Goal: Task Accomplishment & Management: Use online tool/utility

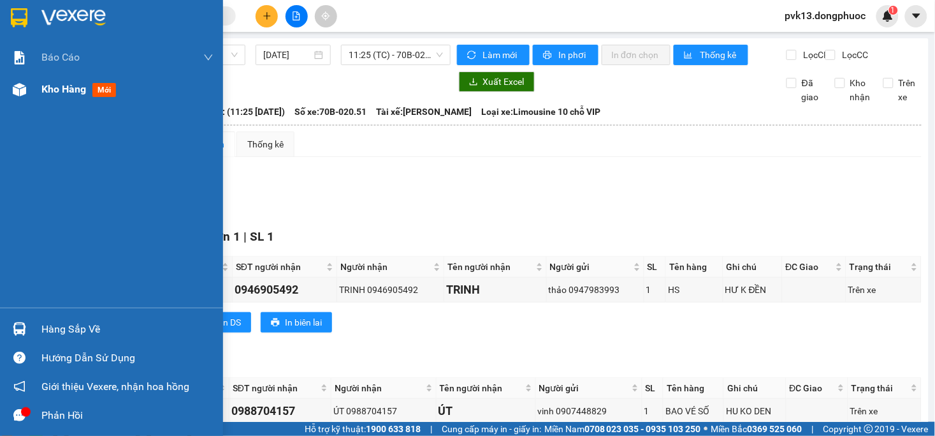
click at [15, 96] on div at bounding box center [19, 89] width 22 height 22
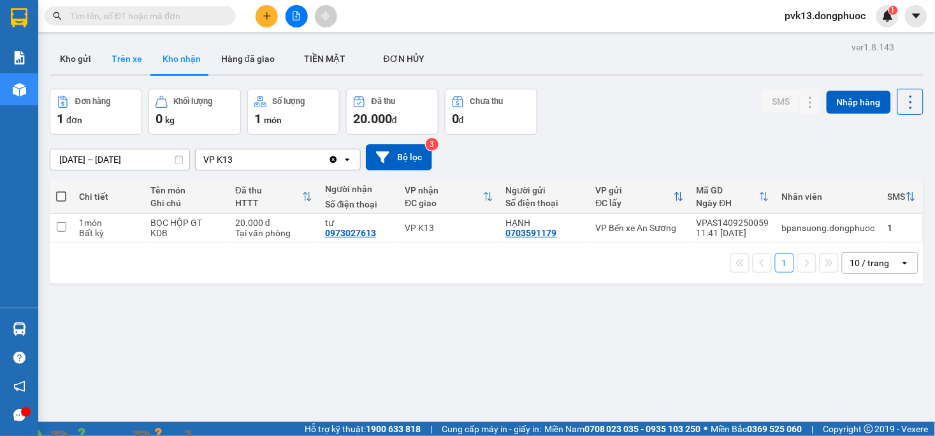
click at [124, 61] on button "Trên xe" at bounding box center [126, 58] width 51 height 31
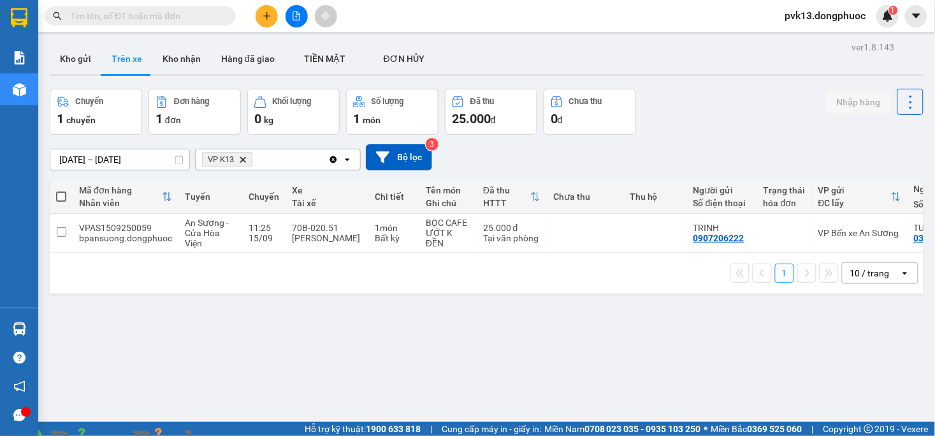
click at [235, 435] on span at bounding box center [219, 443] width 31 height 13
click at [235, 435] on img at bounding box center [231, 443] width 8 height 8
click at [87, 57] on button "Kho gửi" at bounding box center [76, 58] width 52 height 31
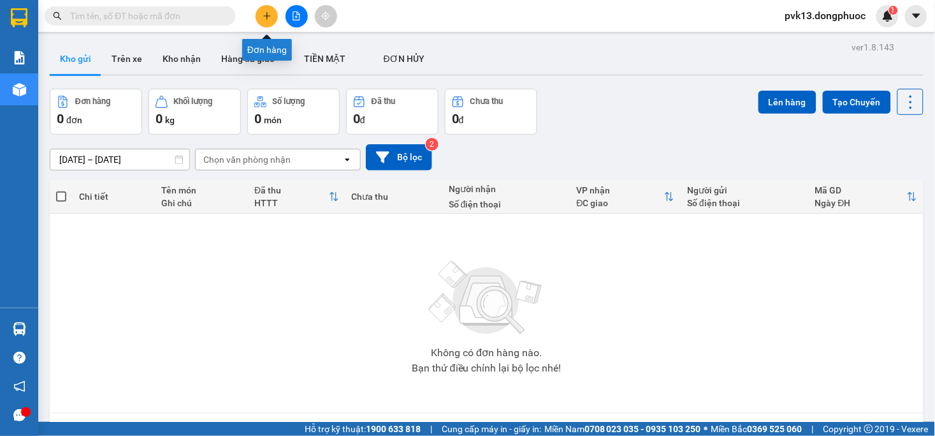
click at [263, 18] on icon "plus" at bounding box center [267, 15] width 9 height 9
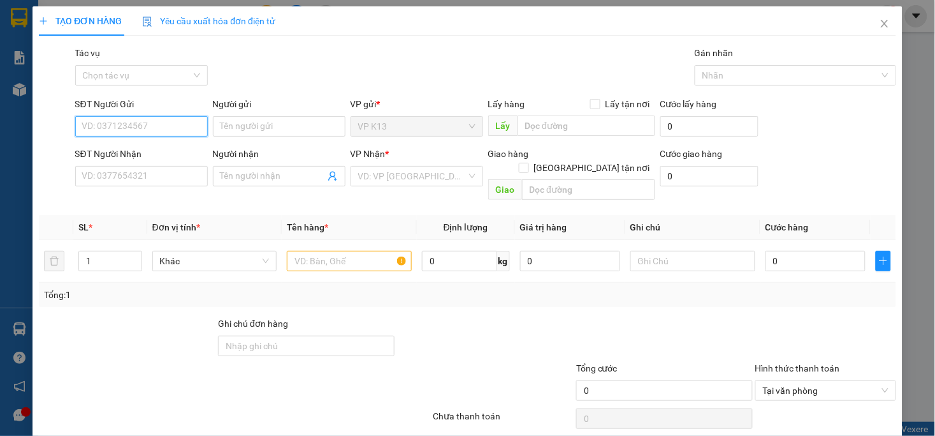
click at [151, 126] on input "SĐT Người Gửi" at bounding box center [141, 126] width 133 height 20
type input "0383613524"
click at [126, 147] on div "0383613524 - HUY" at bounding box center [140, 152] width 116 height 14
type input "HUY"
type input "0976290978"
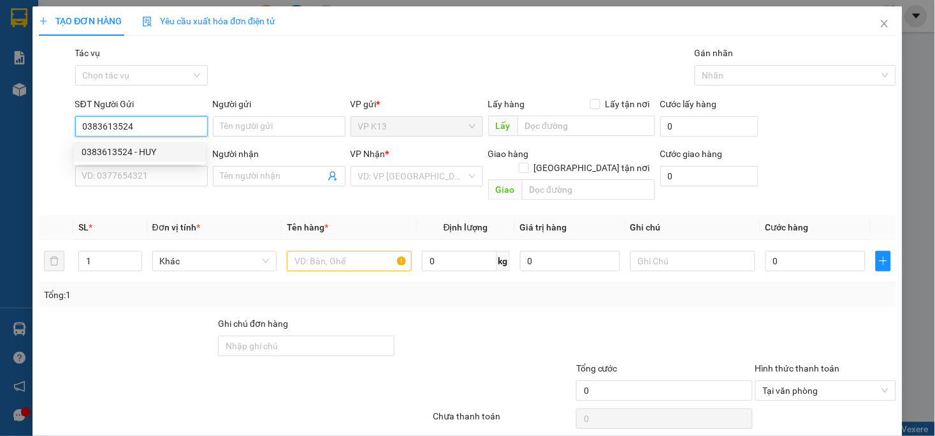
type input "HẠNH LABO"
type input "20.000"
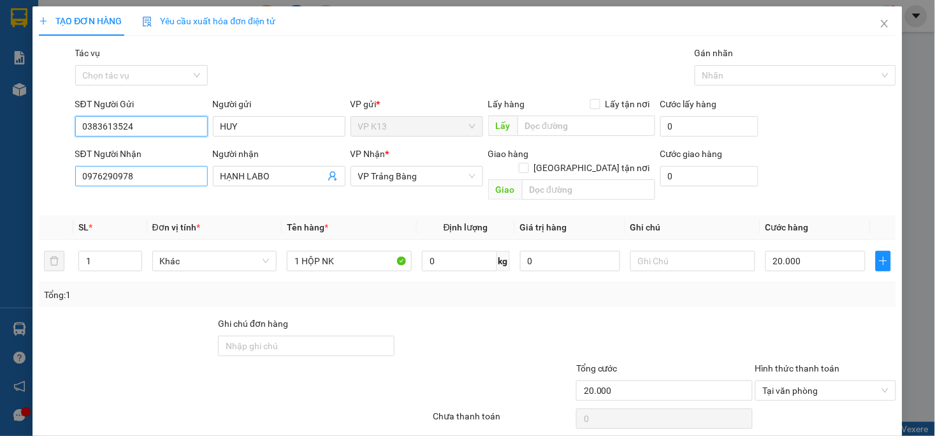
type input "0383613524"
click at [158, 184] on input "0976290978" at bounding box center [141, 176] width 133 height 20
click at [158, 183] on input "0976290978" at bounding box center [141, 176] width 133 height 20
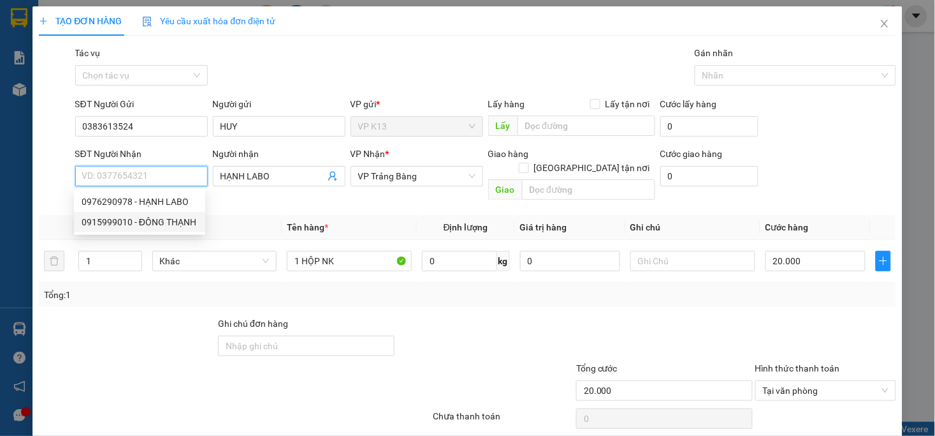
click at [147, 223] on div "0915999010 - ĐÔNG THẠNH" at bounding box center [140, 222] width 116 height 14
type input "0915999010"
type input "ĐÔNG THẠNH"
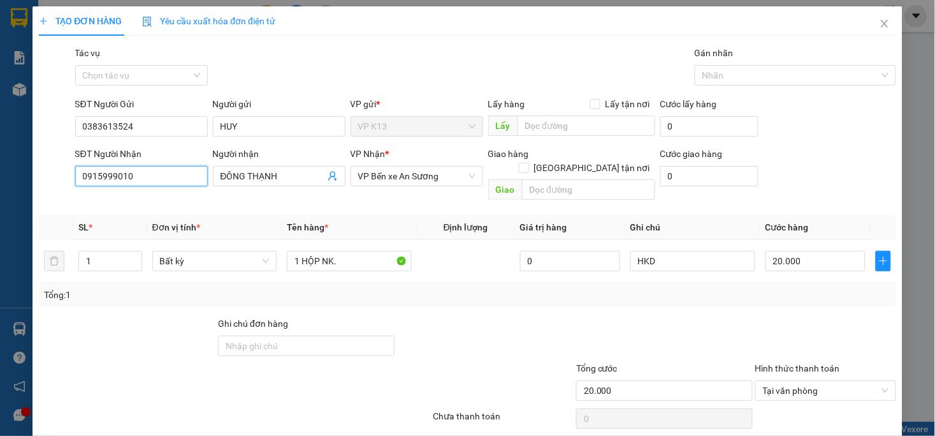
scroll to position [36, 0]
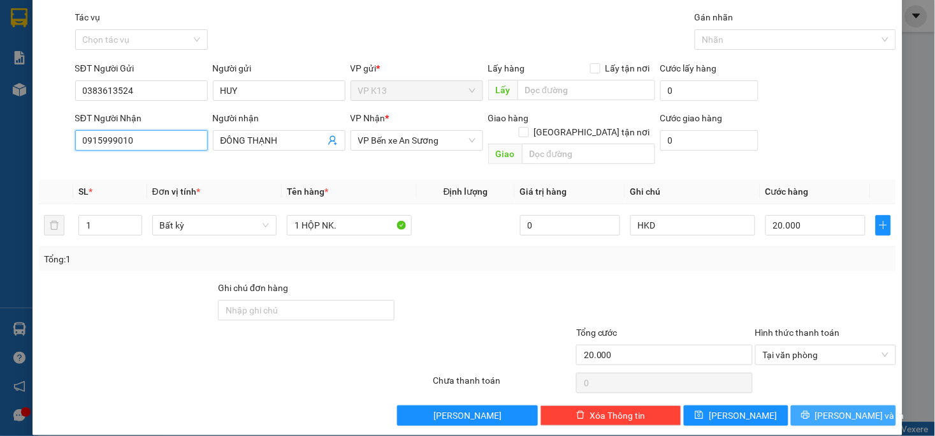
type input "0915999010"
click at [833, 405] on button "[PERSON_NAME] và In" at bounding box center [843, 415] width 105 height 20
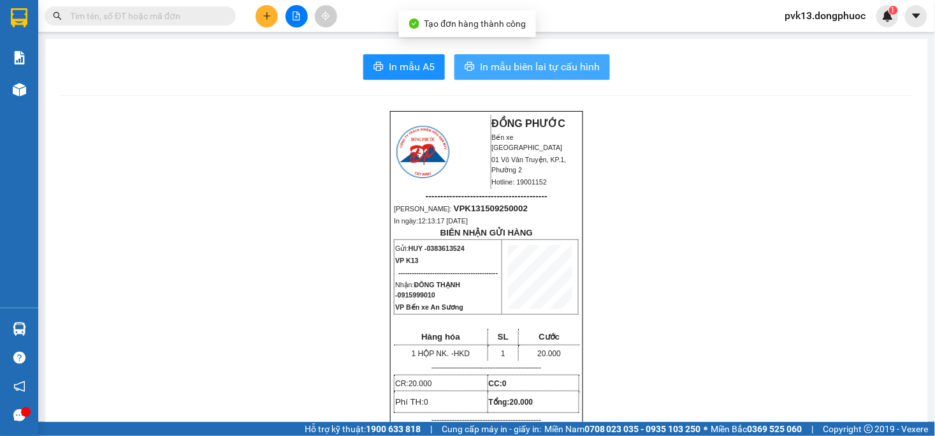
click at [531, 70] on span "In mẫu biên lai tự cấu hình" at bounding box center [540, 67] width 120 height 16
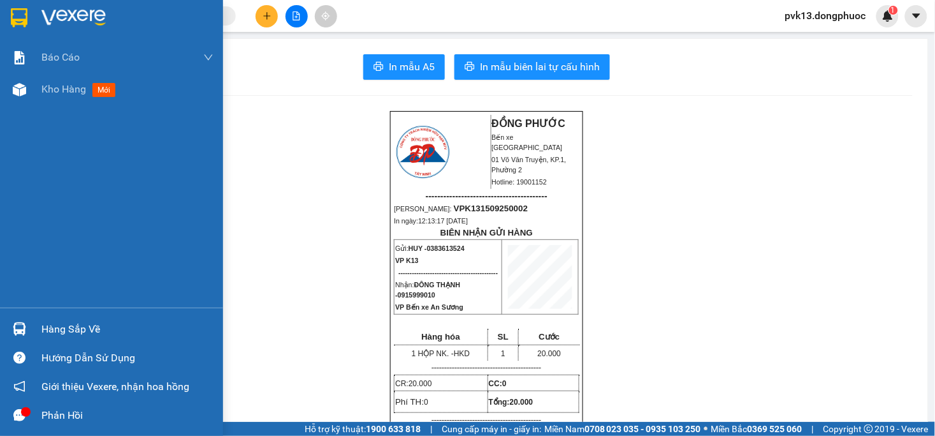
click at [27, 90] on div at bounding box center [19, 89] width 22 height 22
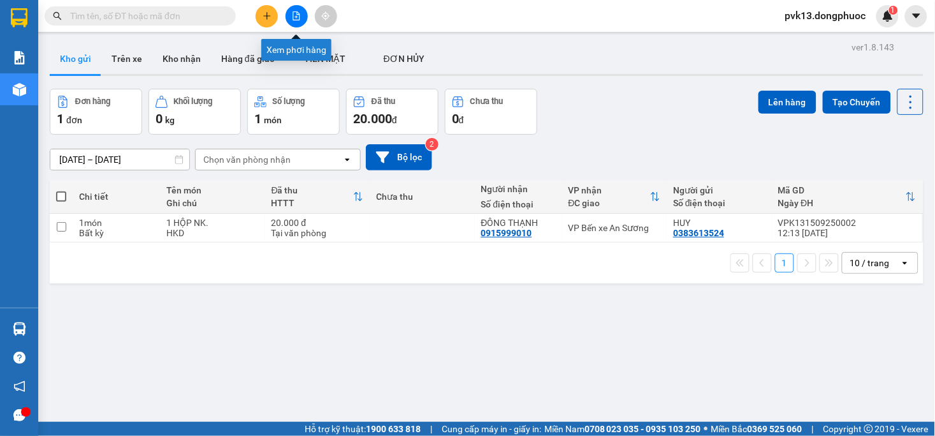
click at [290, 17] on button at bounding box center [297, 16] width 22 height 22
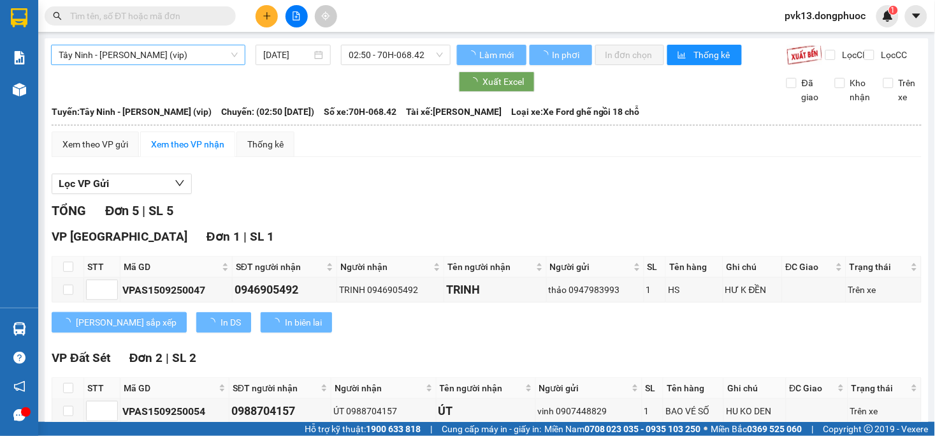
click at [190, 55] on span "Tây Ninh - [PERSON_NAME] (vip)" at bounding box center [148, 54] width 179 height 19
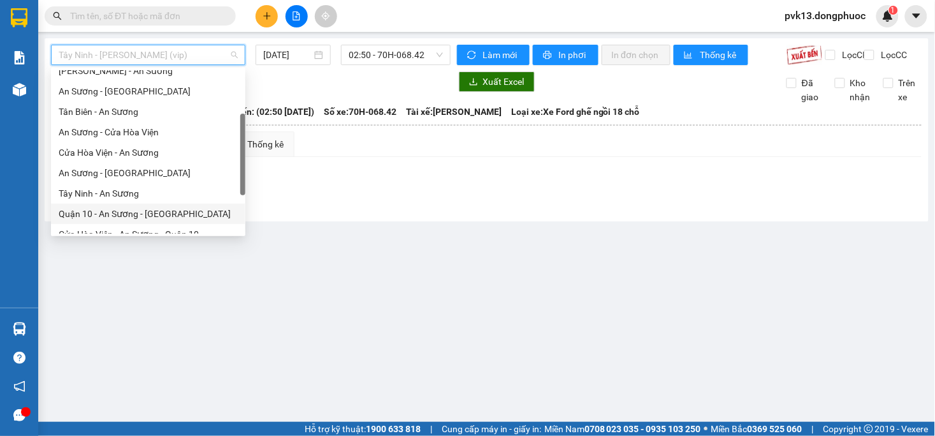
scroll to position [132, 0]
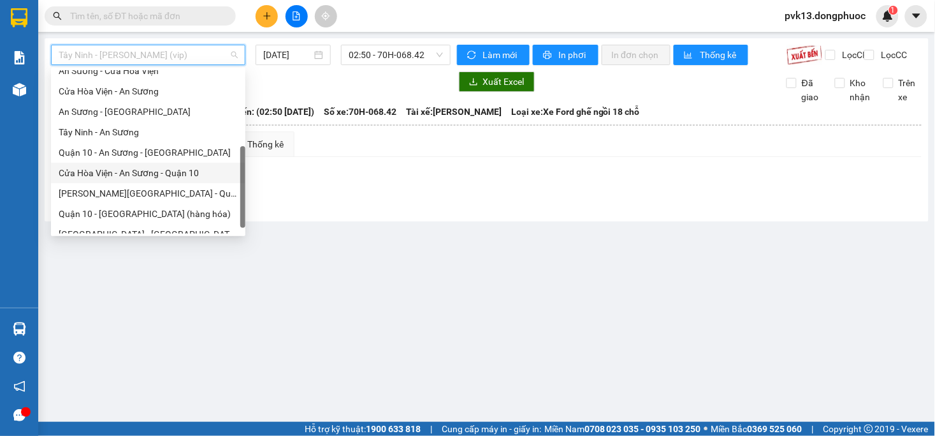
click at [106, 174] on div "Cửa Hòa Viện - An Sương - Quận 10" at bounding box center [148, 173] width 179 height 14
type input "[DATE]"
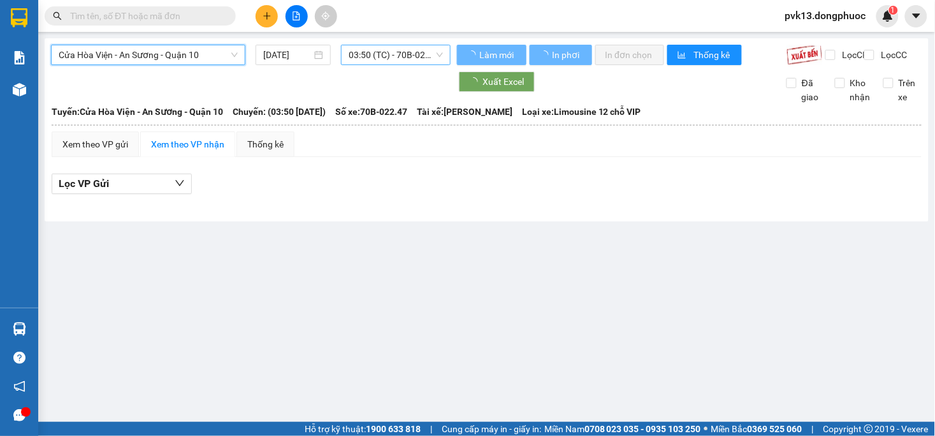
click at [385, 57] on span "03:50 (TC) - 70B-022.47" at bounding box center [396, 54] width 94 height 19
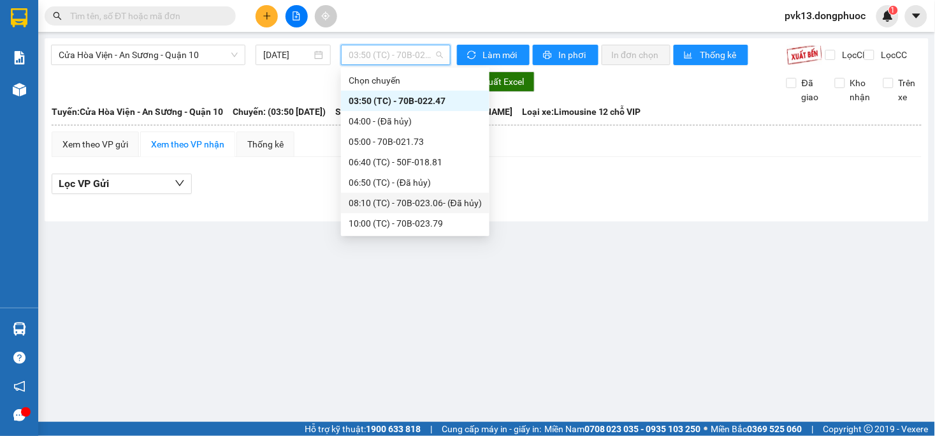
scroll to position [41, 0]
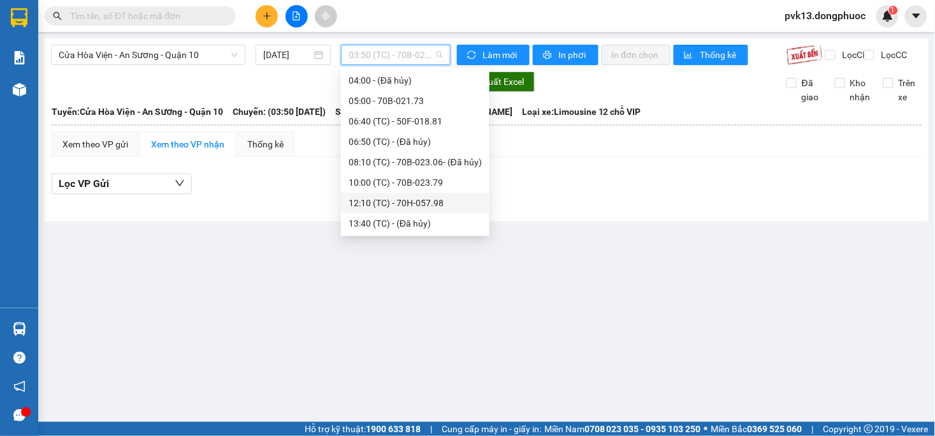
click at [421, 209] on div "12:10 (TC) - 70H-057.98" at bounding box center [415, 203] width 149 height 20
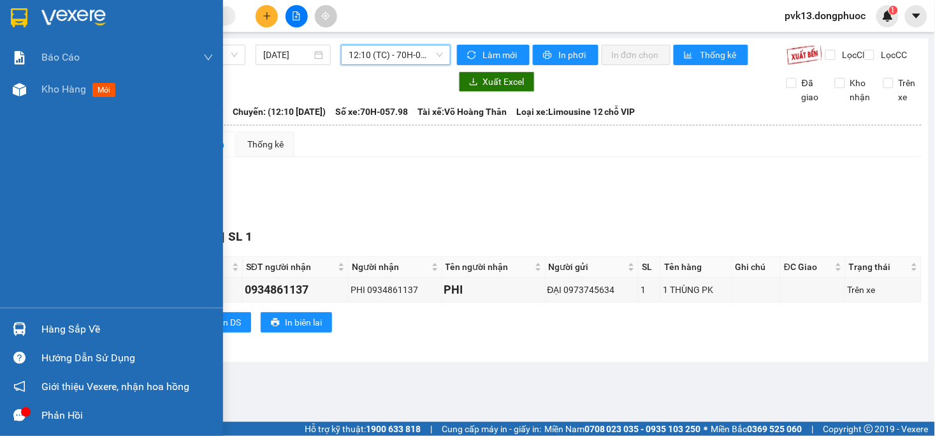
click at [14, 97] on div at bounding box center [19, 89] width 22 height 22
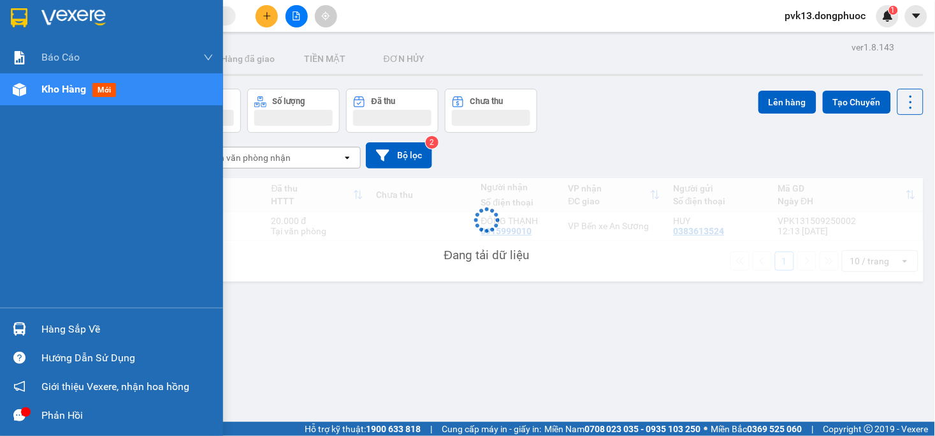
click at [19, 90] on img at bounding box center [19, 89] width 13 height 13
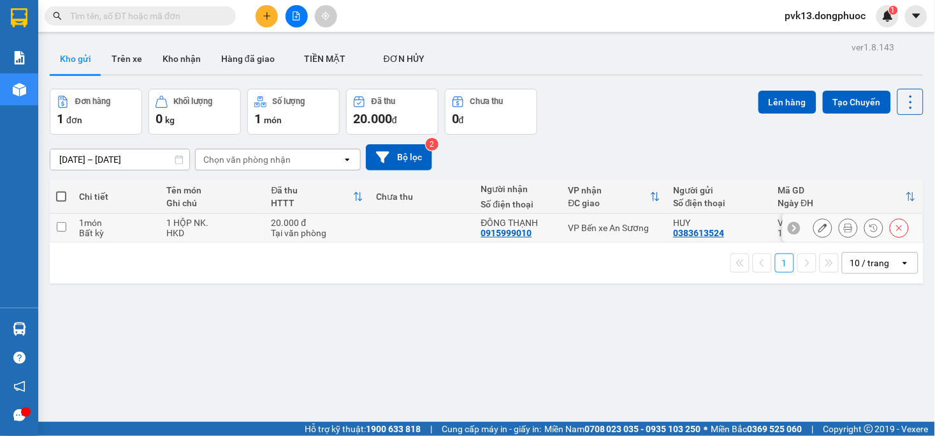
click at [374, 231] on td at bounding box center [422, 228] width 105 height 29
checkbox input "true"
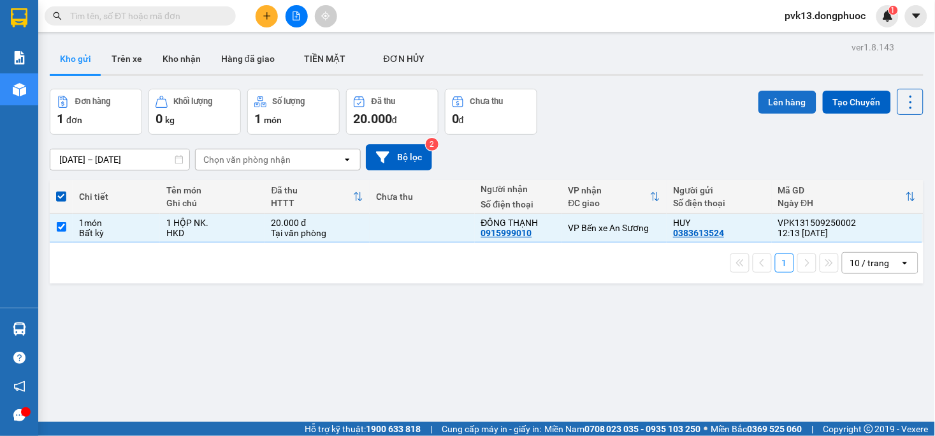
click at [769, 92] on button "Lên hàng" at bounding box center [788, 102] width 58 height 23
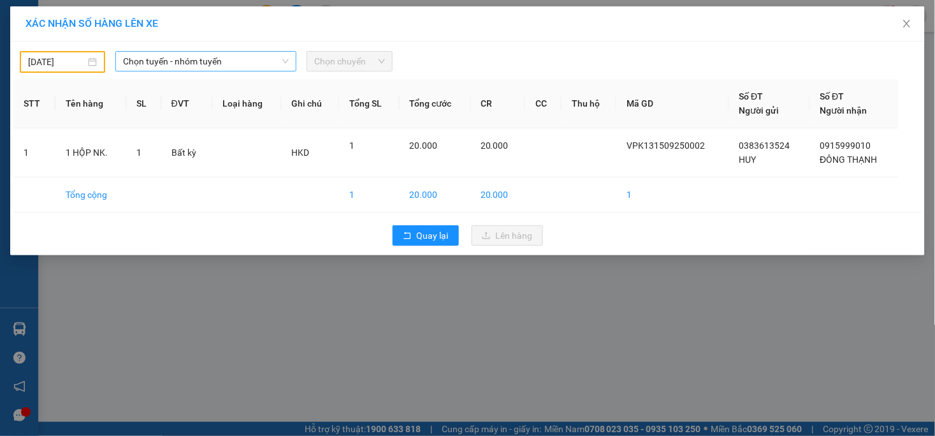
click at [174, 58] on span "Chọn tuyến - nhóm tuyến" at bounding box center [206, 61] width 166 height 19
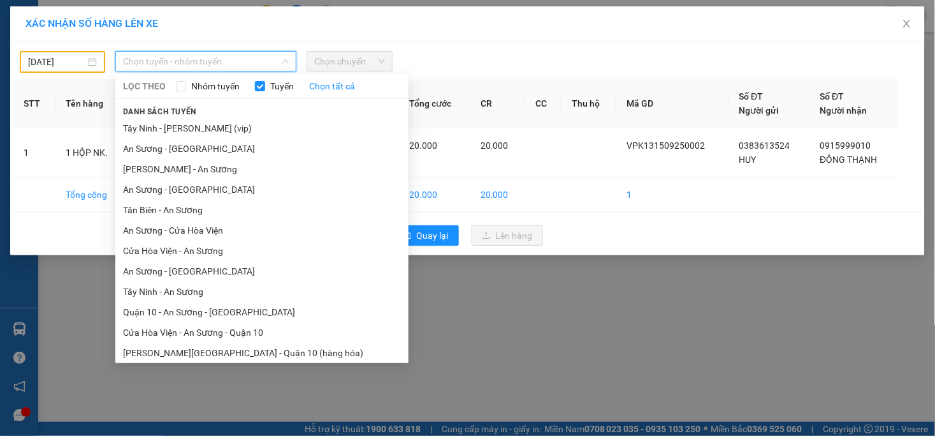
click at [69, 64] on body "Kết quả tìm kiếm ( 0 ) Bộ lọc No Data pvk13.dongphuoc 1 Báo cáo Mẫu 1: Báo cáo …" at bounding box center [467, 218] width 935 height 436
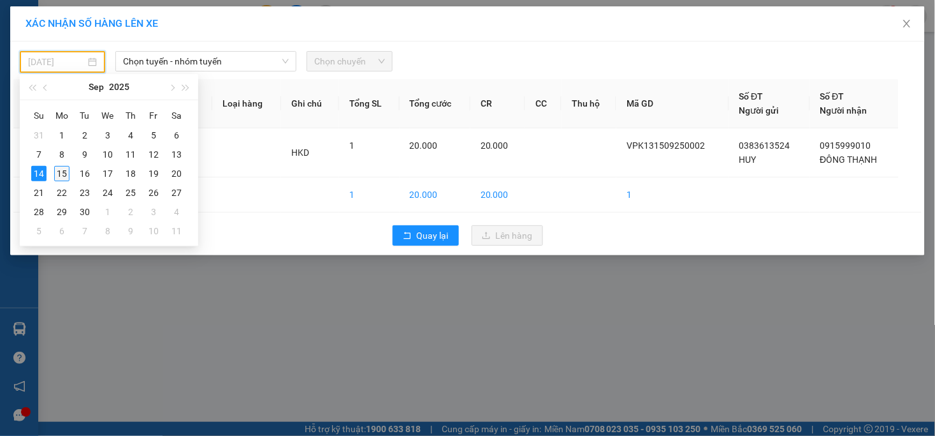
click at [58, 177] on div "15" at bounding box center [61, 173] width 15 height 15
type input "[DATE]"
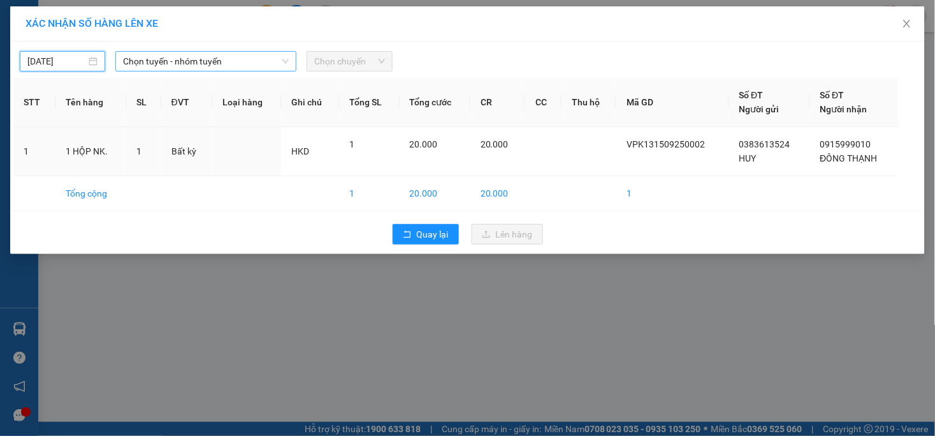
click at [165, 64] on span "Chọn tuyến - nhóm tuyến" at bounding box center [206, 61] width 166 height 19
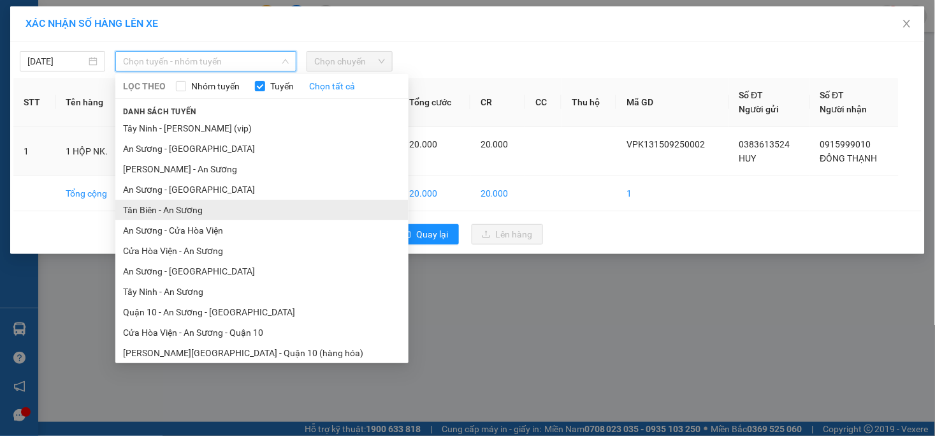
scroll to position [46, 0]
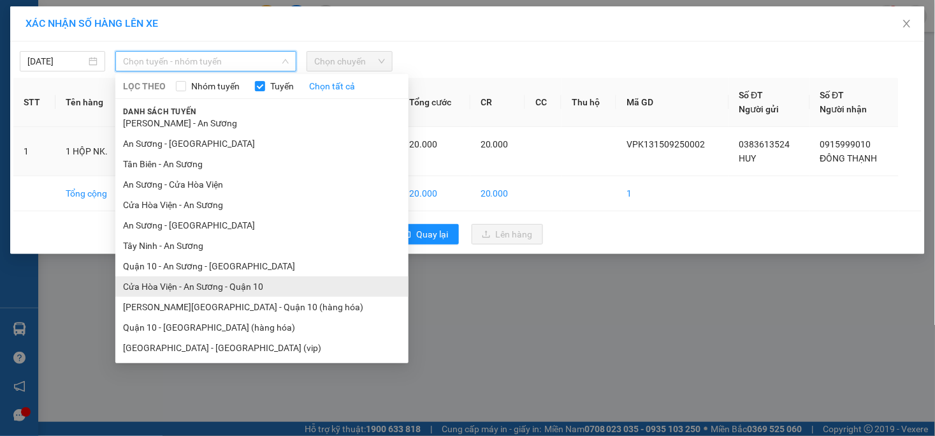
click at [194, 290] on li "Cửa Hòa Viện - An Sương - Quận 10" at bounding box center [261, 286] width 293 height 20
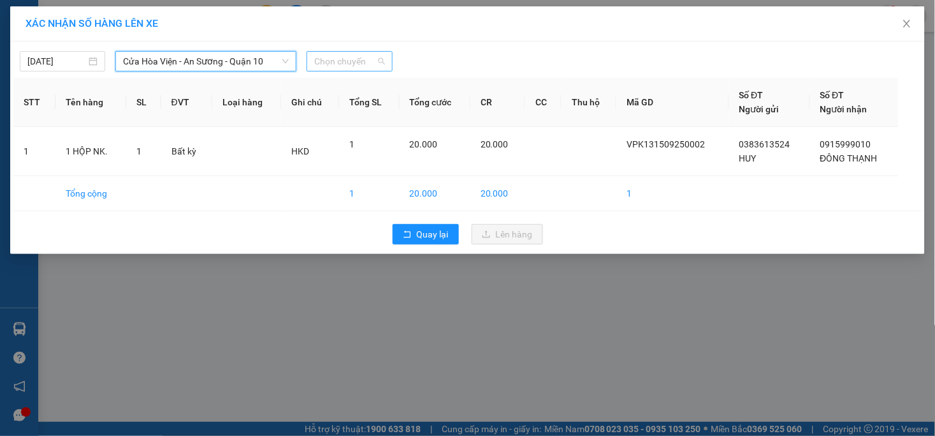
click at [329, 61] on span "Chọn chuyến" at bounding box center [349, 61] width 70 height 19
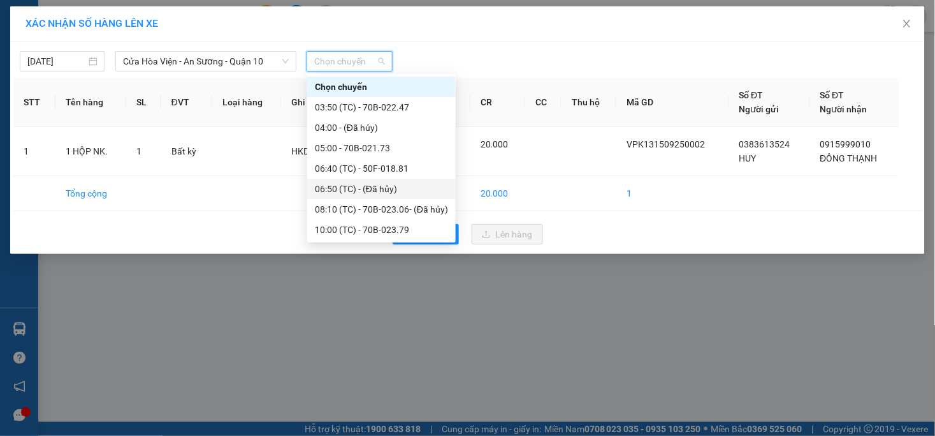
scroll to position [41, 0]
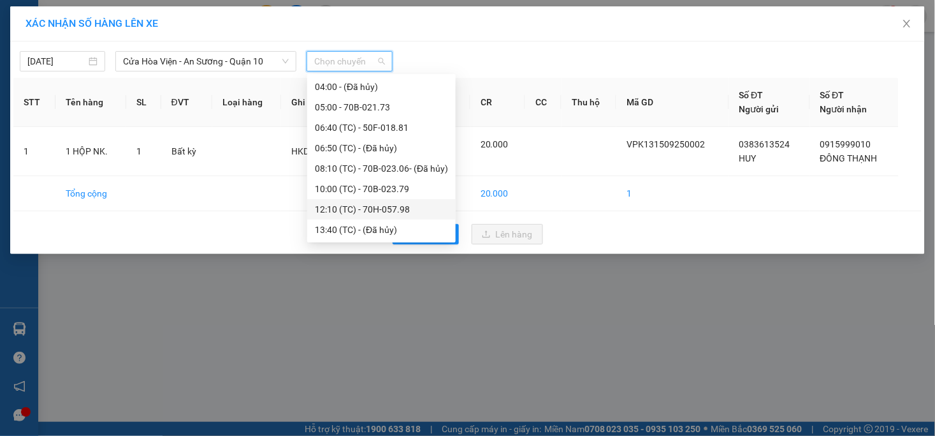
click at [378, 212] on div "12:10 (TC) - 70H-057.98" at bounding box center [381, 209] width 133 height 14
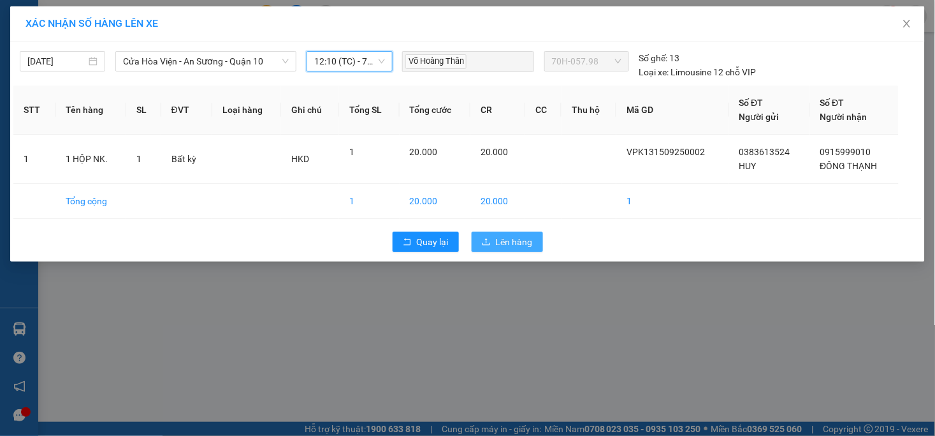
click at [511, 240] on span "Lên hàng" at bounding box center [514, 242] width 37 height 14
